Goal: Transaction & Acquisition: Book appointment/travel/reservation

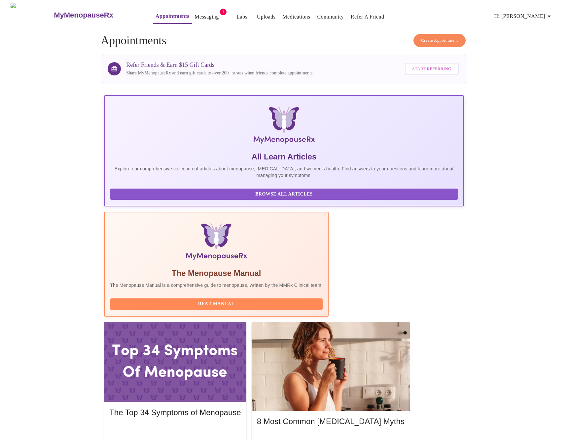
click at [421, 28] on div "MyMenopauseRx Appointments Messaging 1 Labs Uploads Medications Community Refer…" at bounding box center [284, 434] width 563 height 862
click at [423, 37] on span "Create Appointment" at bounding box center [439, 41] width 37 height 8
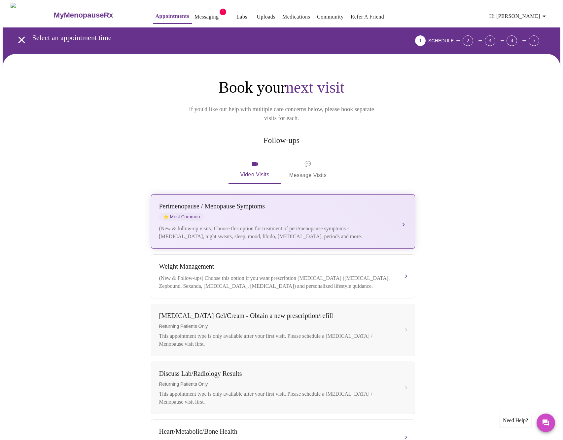
click at [222, 207] on div "[MEDICAL_DATA] / Menopause Symptoms ⭐ Most Common" at bounding box center [276, 211] width 235 height 18
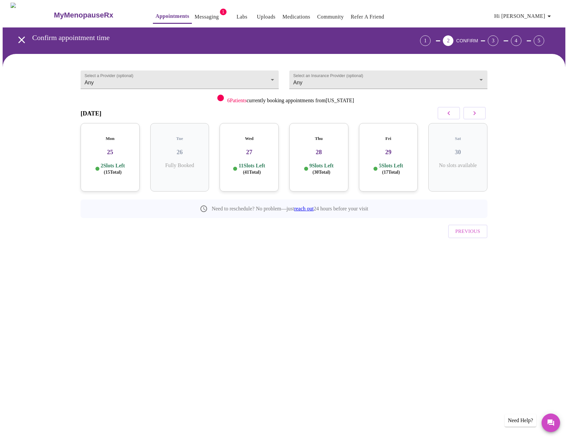
click at [269, 164] on div "11 Slots Left ( 41 Total)" at bounding box center [249, 168] width 49 height 13
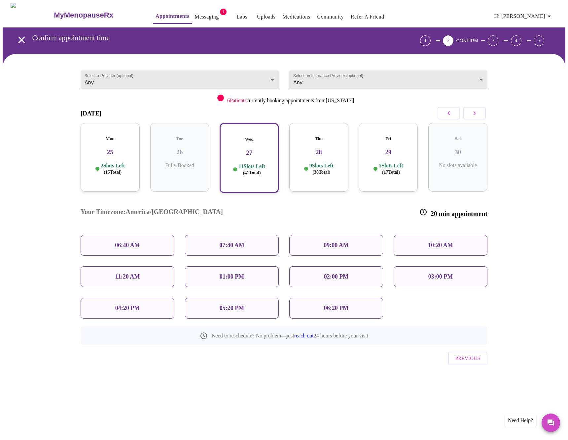
click at [233, 242] on p "07:40 AM" at bounding box center [231, 245] width 25 height 7
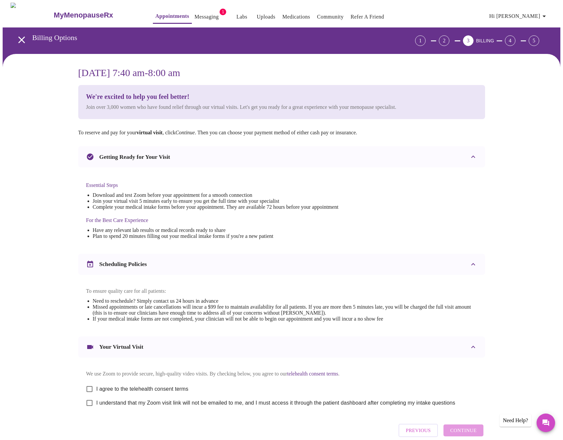
click at [109, 393] on span "I agree to the telehealth consent terms" at bounding box center [142, 389] width 92 height 8
click at [96, 393] on input "I agree to the telehealth consent terms" at bounding box center [90, 389] width 14 height 14
checkbox input "true"
click at [107, 406] on span "I understand that my Zoom visit link will not be emailed to me, and I must acce…" at bounding box center [275, 403] width 359 height 8
click at [96, 409] on input "I understand that my Zoom visit link will not be emailed to me, and I must acce…" at bounding box center [90, 403] width 14 height 14
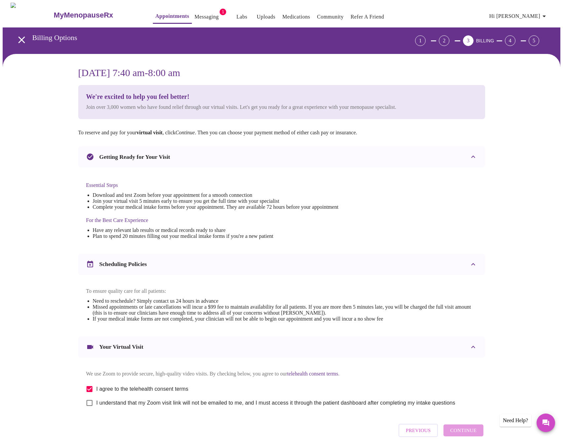
checkbox input "true"
click at [84, 207] on div "Essential Steps Download and test Zoom before your appointment for a smooth con…" at bounding box center [281, 207] width 407 height 81
click at [42, 121] on div "[DATE] 1:40 pm - 2:00 pm We're excited to help you feel better! Join over 3,000…" at bounding box center [282, 262] width 558 height 416
